Goal: Transaction & Acquisition: Purchase product/service

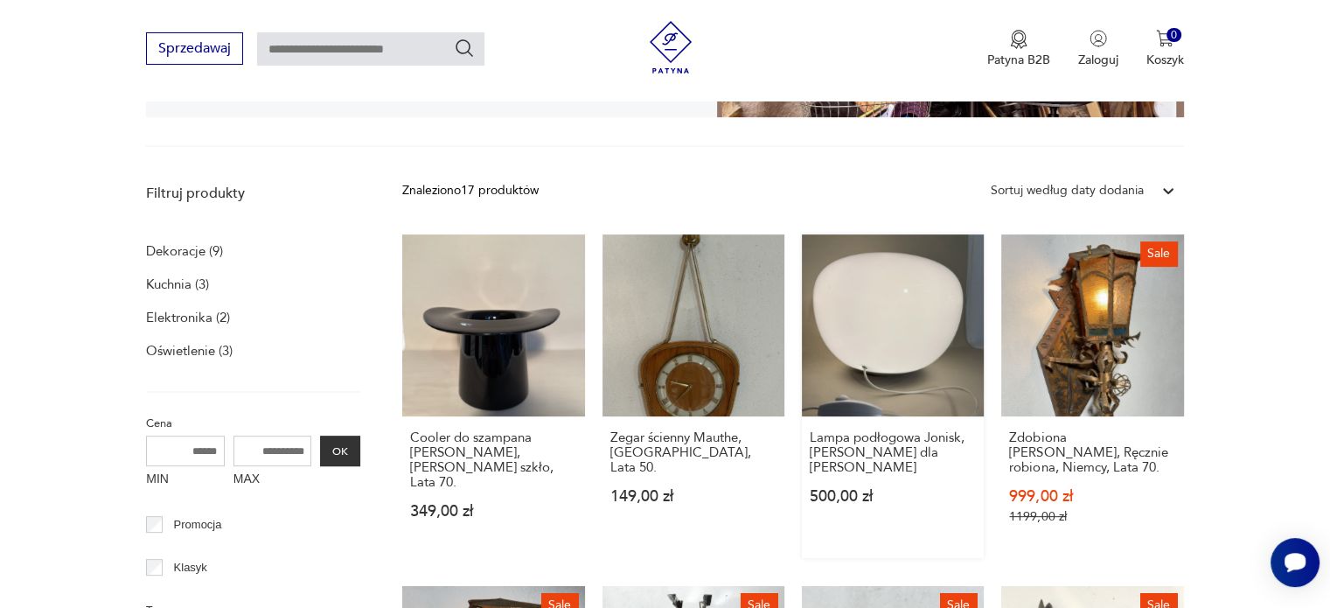
drag, startPoint x: 848, startPoint y: 213, endPoint x: 847, endPoint y: 275, distance: 63.0
click at [847, 275] on link "Lampa podłogowa Jonisk, [PERSON_NAME] dla Ikea 500,00 zł" at bounding box center [893, 396] width 182 height 324
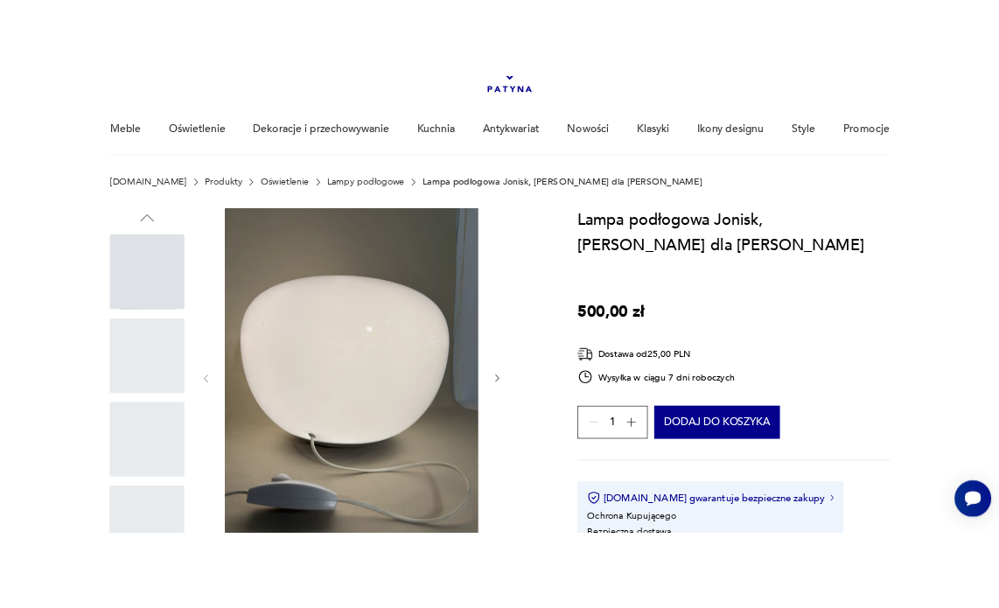
scroll to position [262, 0]
